Goal: Transaction & Acquisition: Purchase product/service

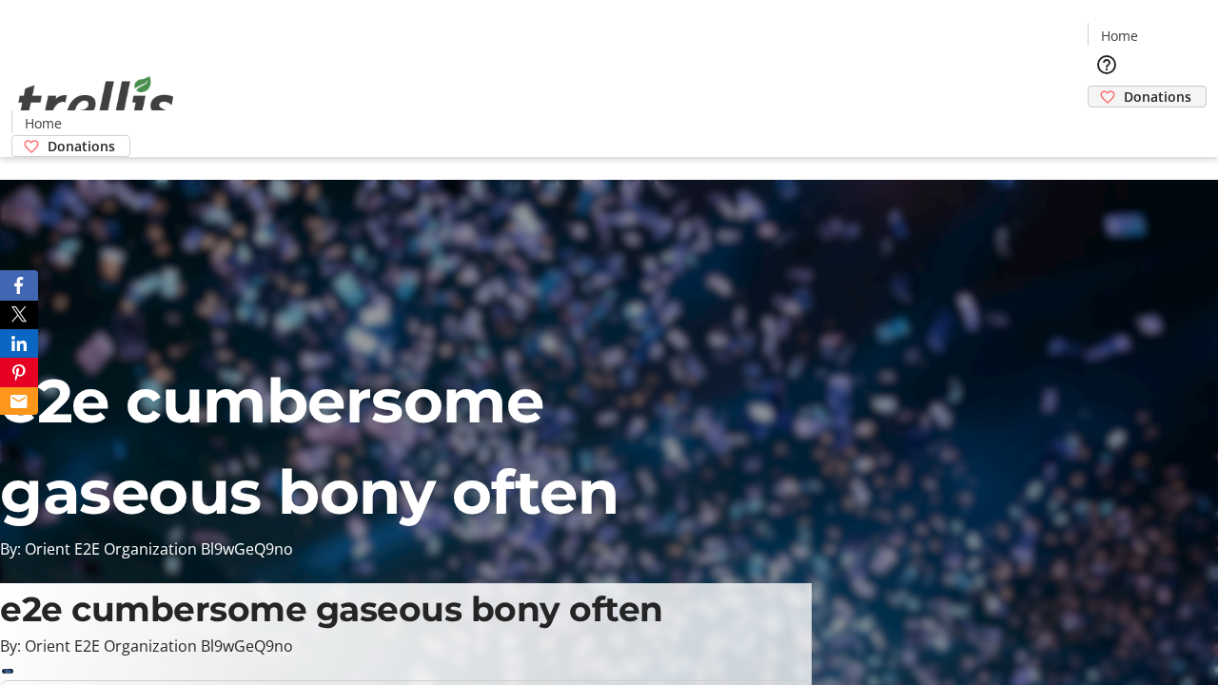
click at [1124, 87] on span "Donations" at bounding box center [1158, 97] width 68 height 20
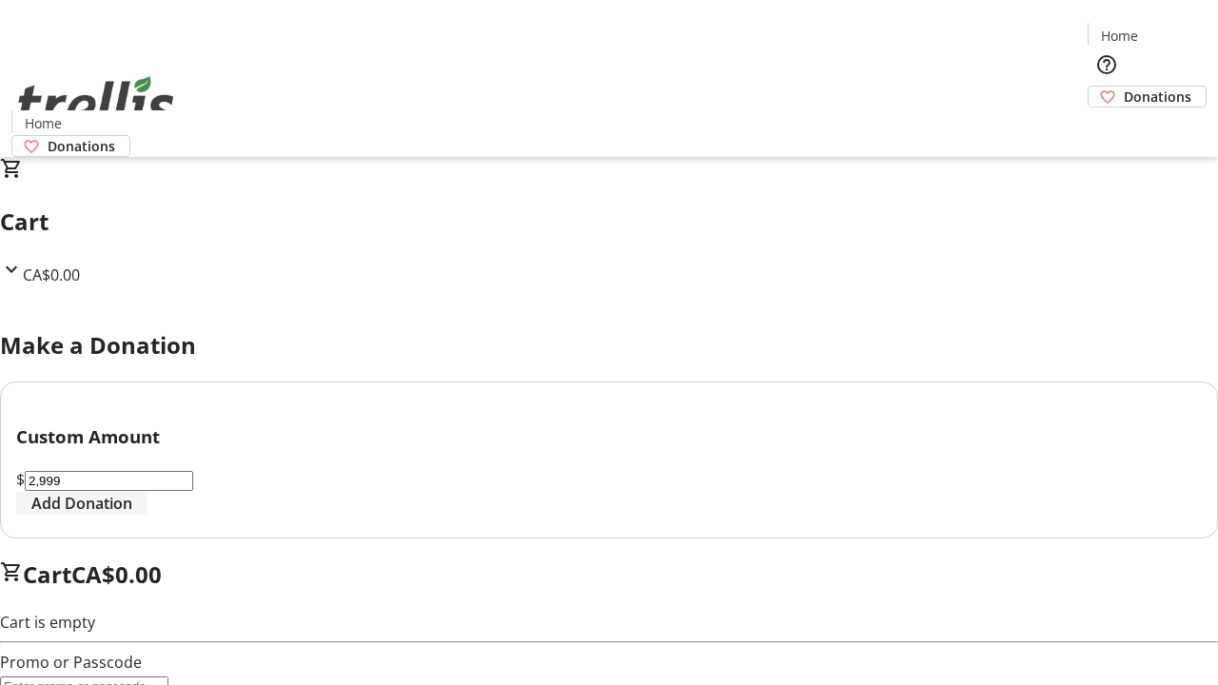
click at [132, 515] on span "Add Donation" at bounding box center [81, 503] width 101 height 23
